Goal: Task Accomplishment & Management: Manage account settings

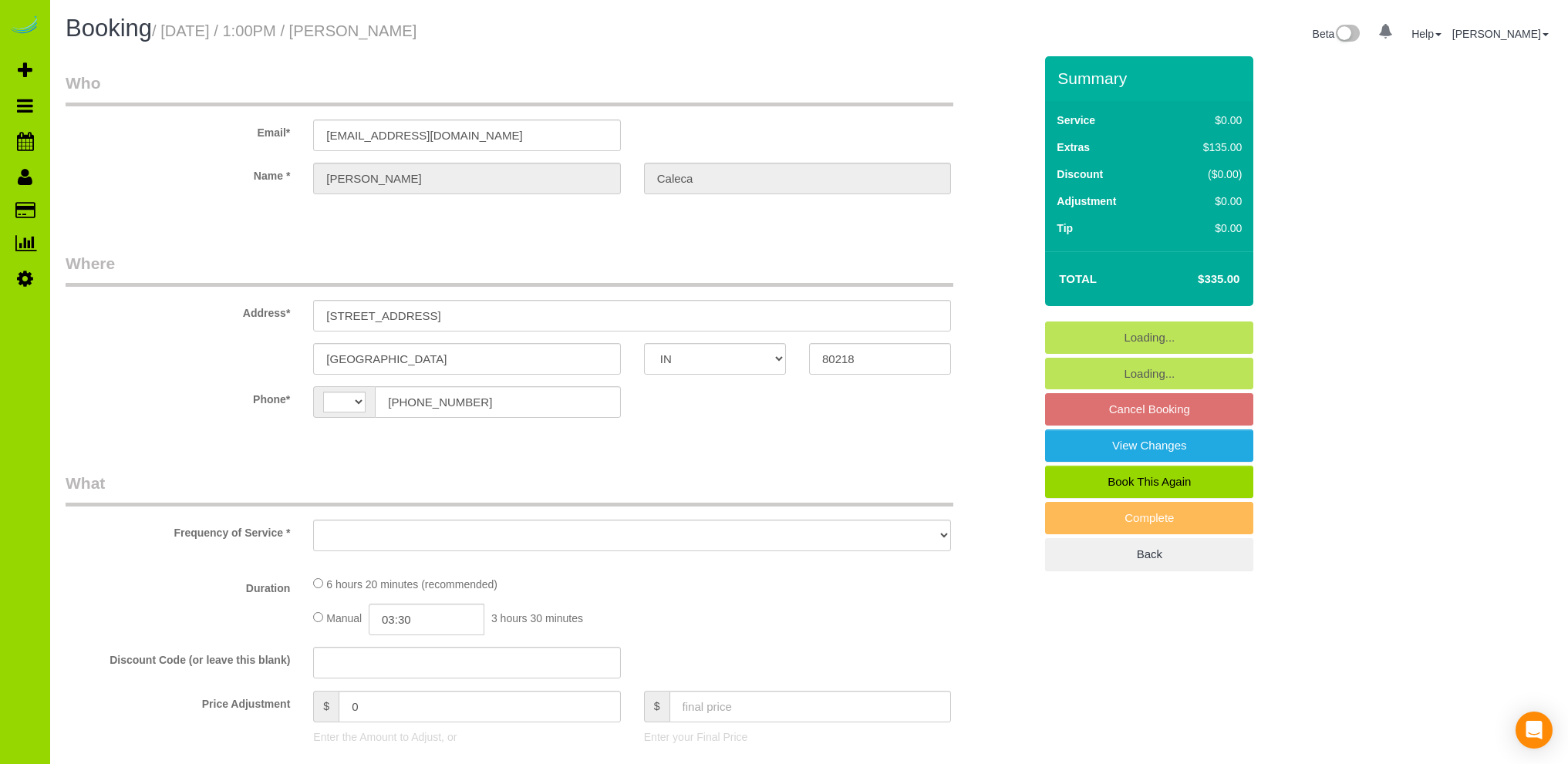
select select "IN"
select select "string:[GEOGRAPHIC_DATA]"
select select "string:fspay-309b1a78-8f42-4a79-9306-cab8c579dd28"
select select "number:69"
select select "number:2"
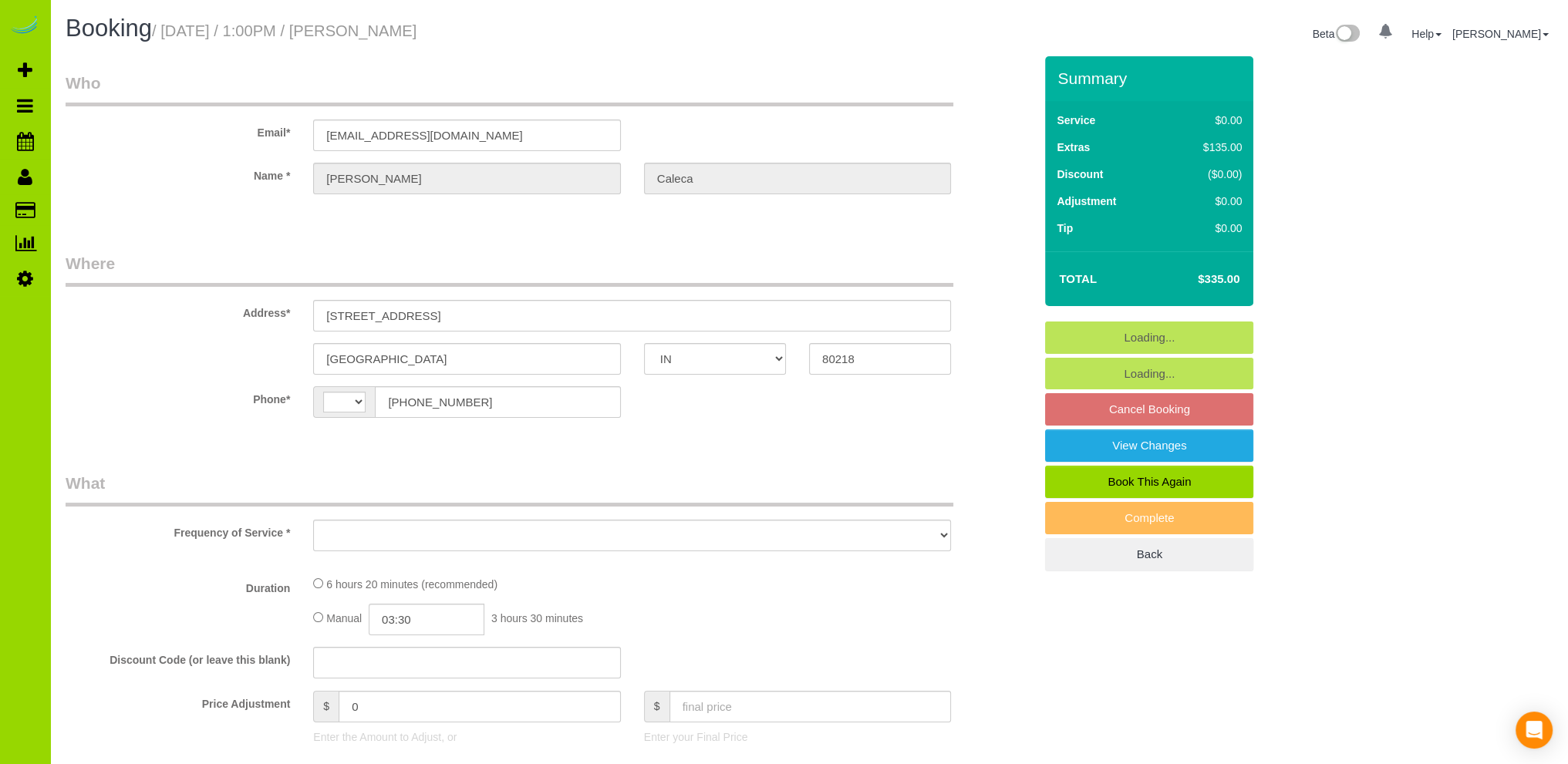
select select "number:11"
select select "object:1135"
select select "spot1"
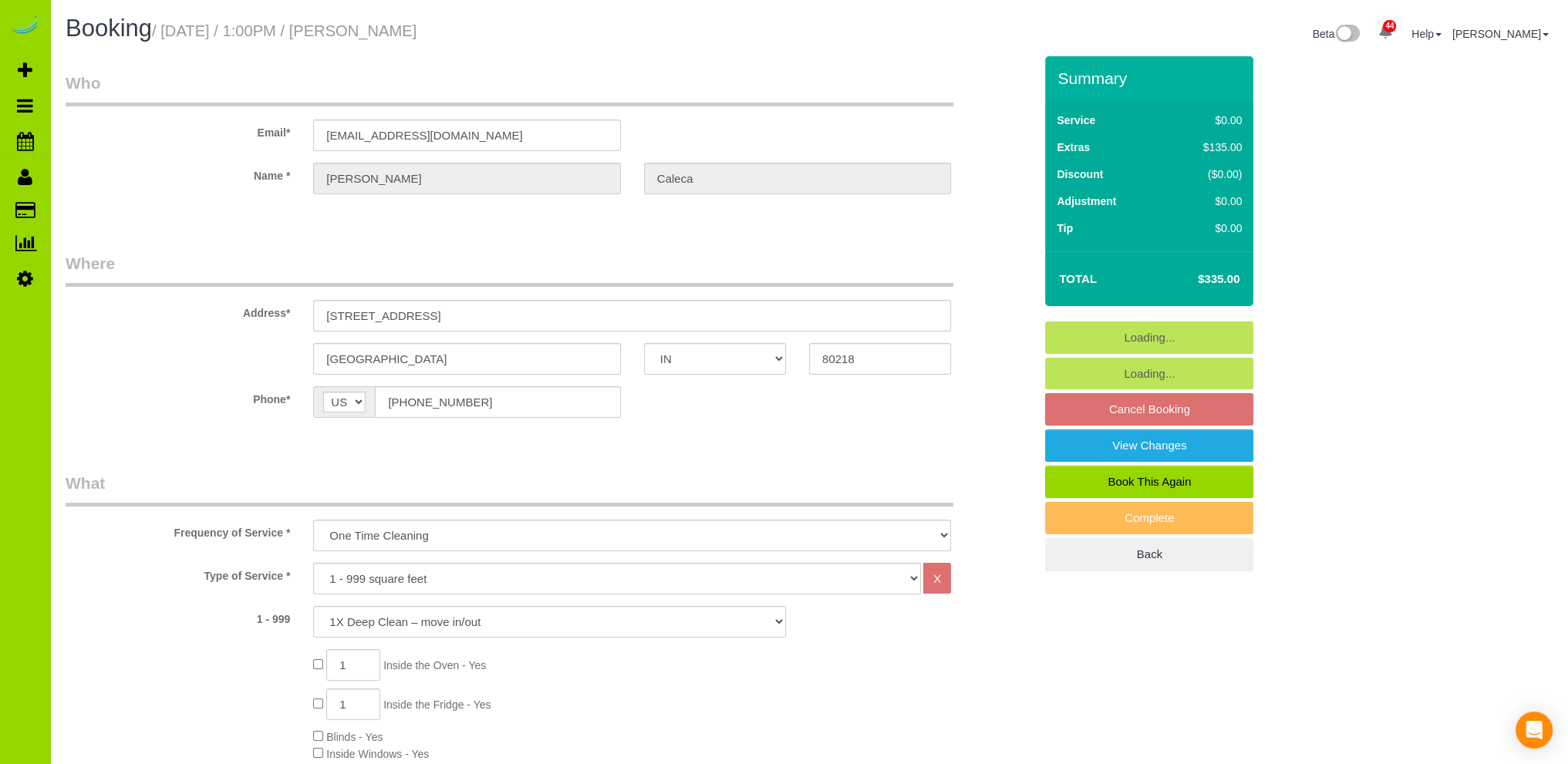
select select "object:1208"
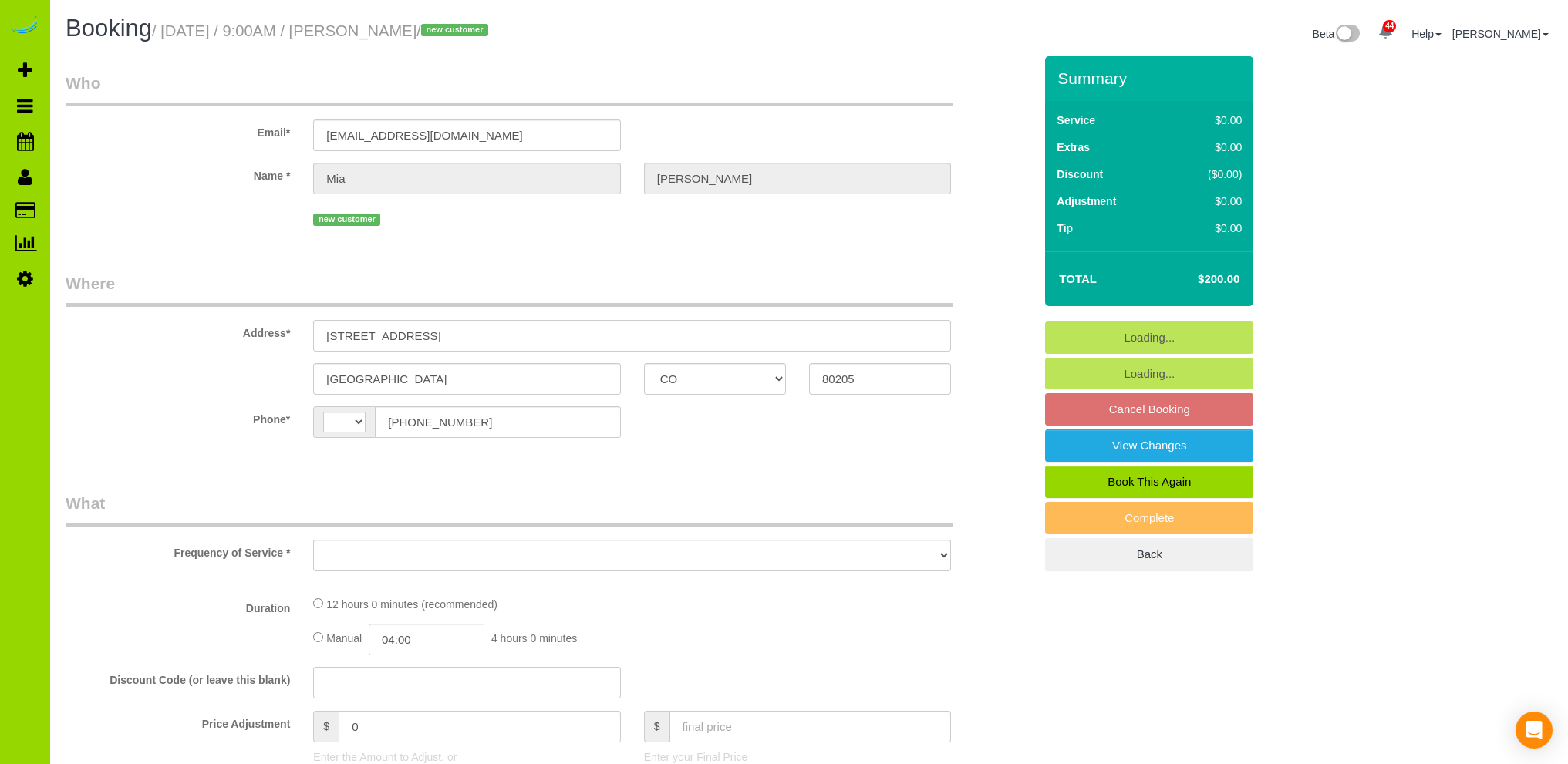
select select "CO"
select select "string:[GEOGRAPHIC_DATA]"
select select "spot1"
select select "number:69"
select select "number:2"
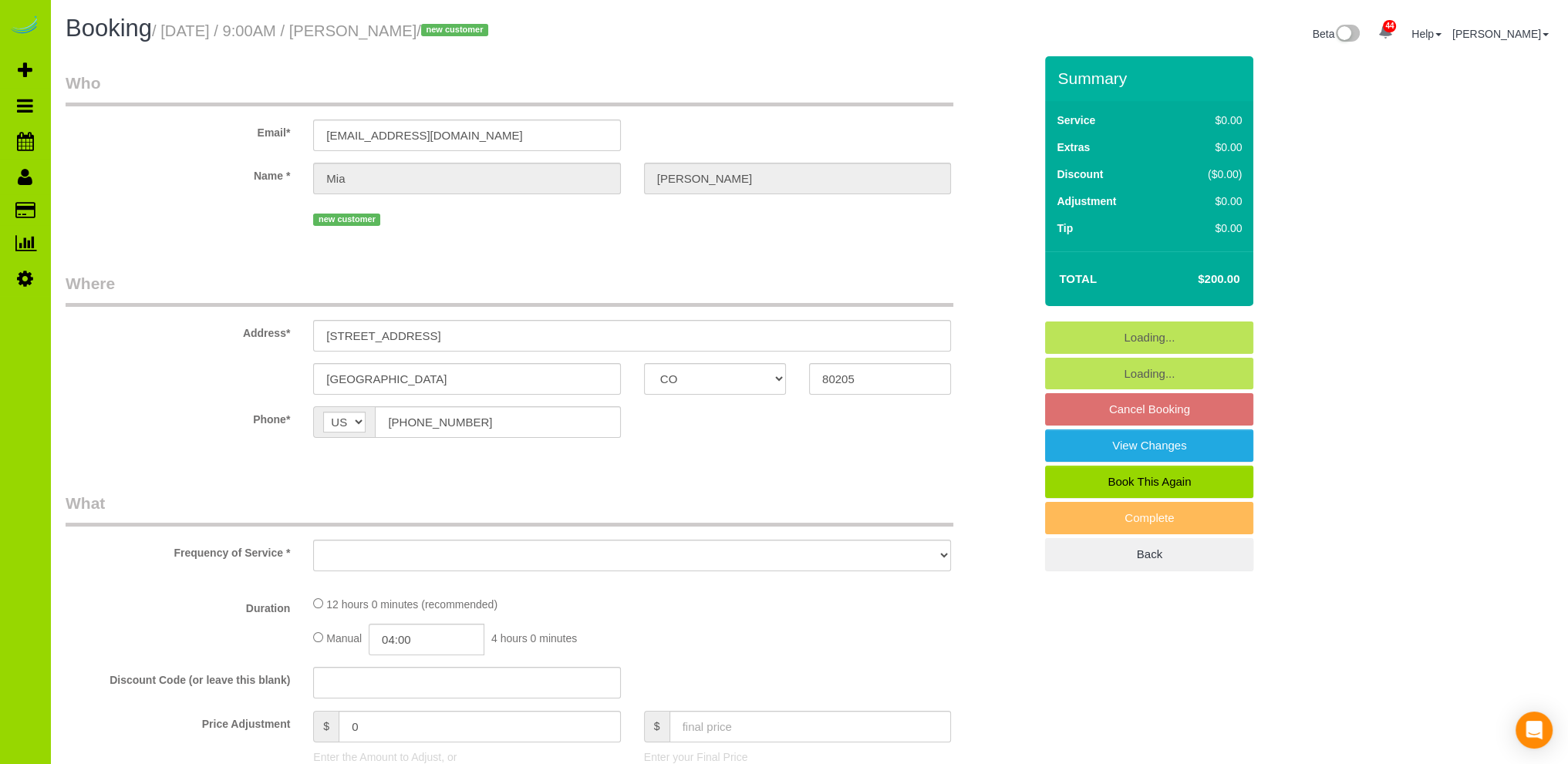
select select "number:11"
click at [421, 229] on div "new customer" at bounding box center [632, 217] width 638 height 24
select select "object:1217"
select select "3"
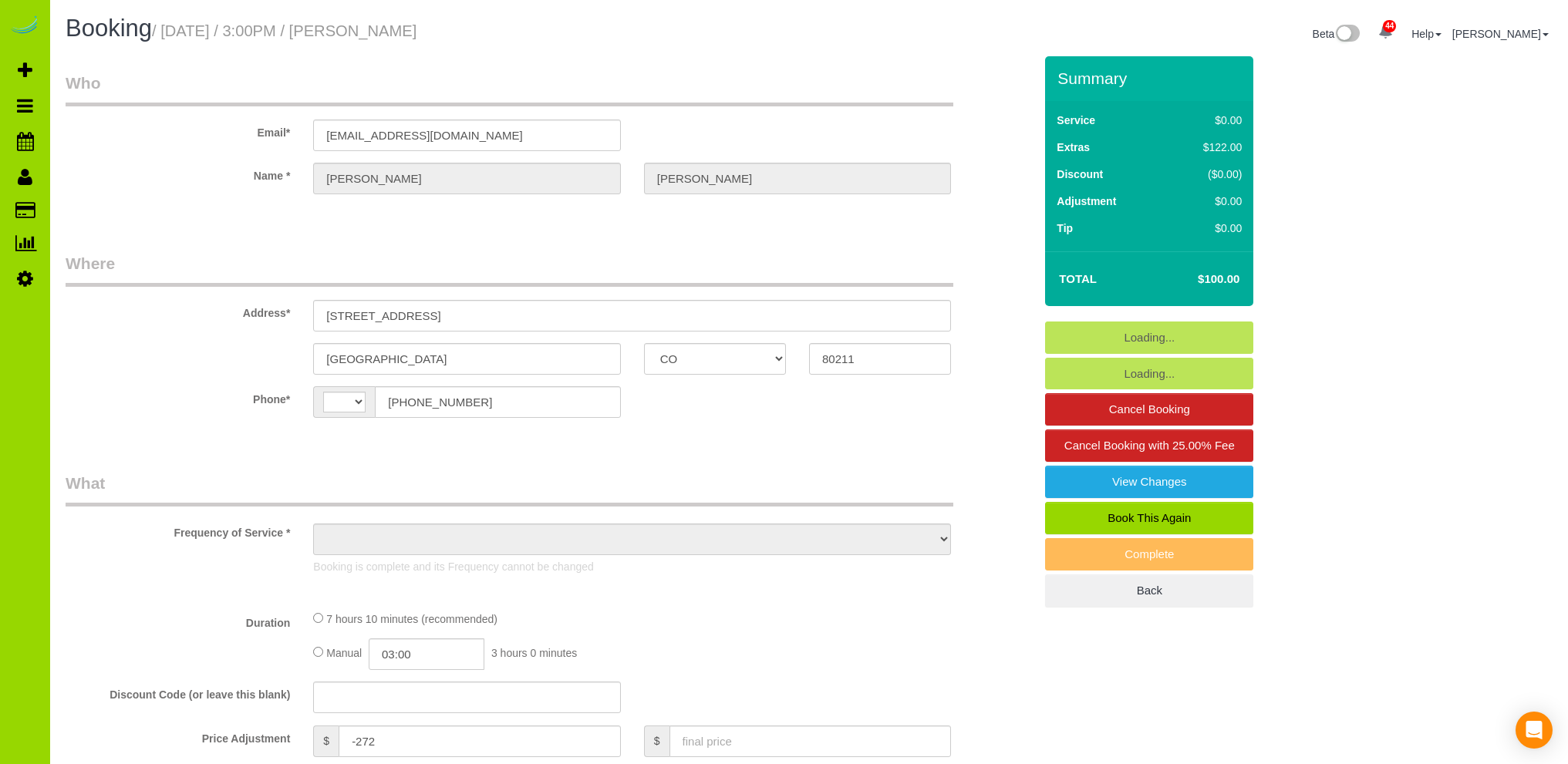
select select "CO"
select select "string:[GEOGRAPHIC_DATA]"
select select "object:1244"
